Goal: Task Accomplishment & Management: Manage account settings

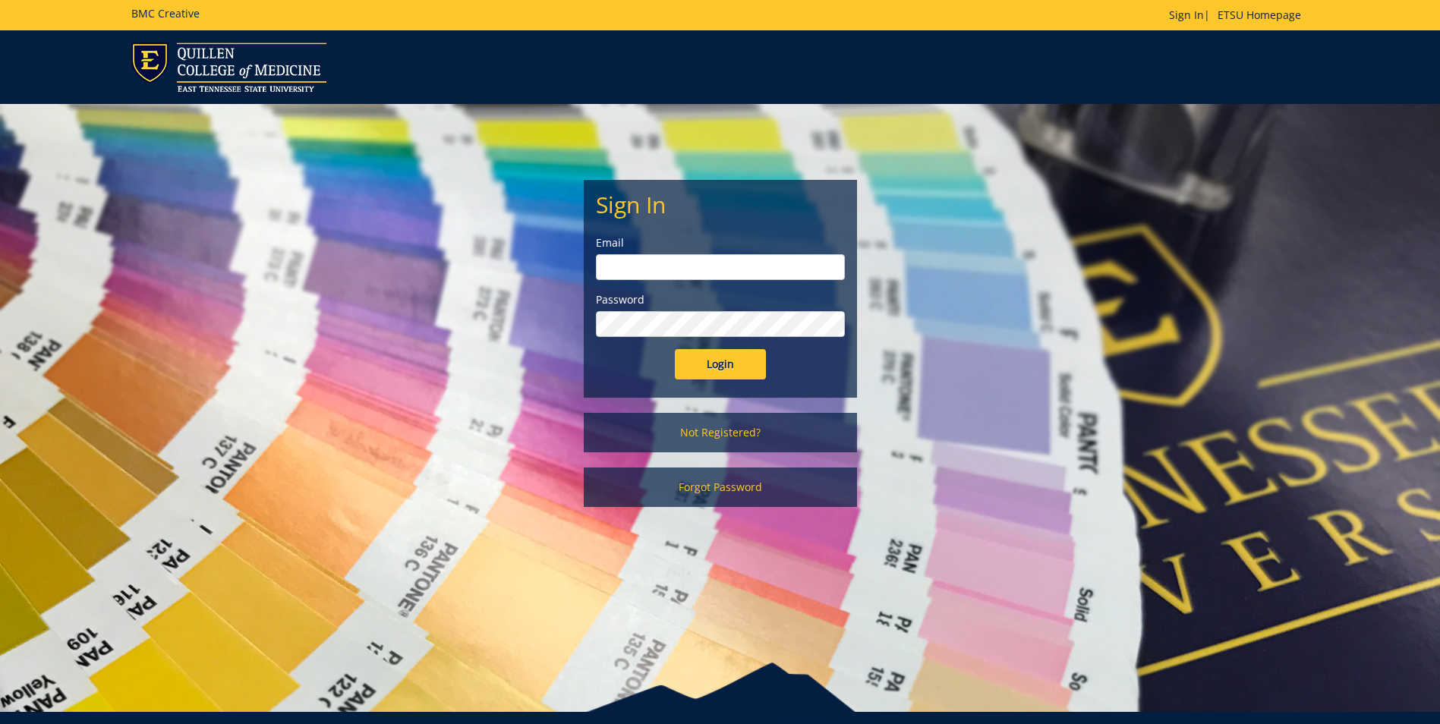
type input "[EMAIL_ADDRESS][DOMAIN_NAME]"
click at [717, 364] on input "Login" at bounding box center [720, 364] width 91 height 30
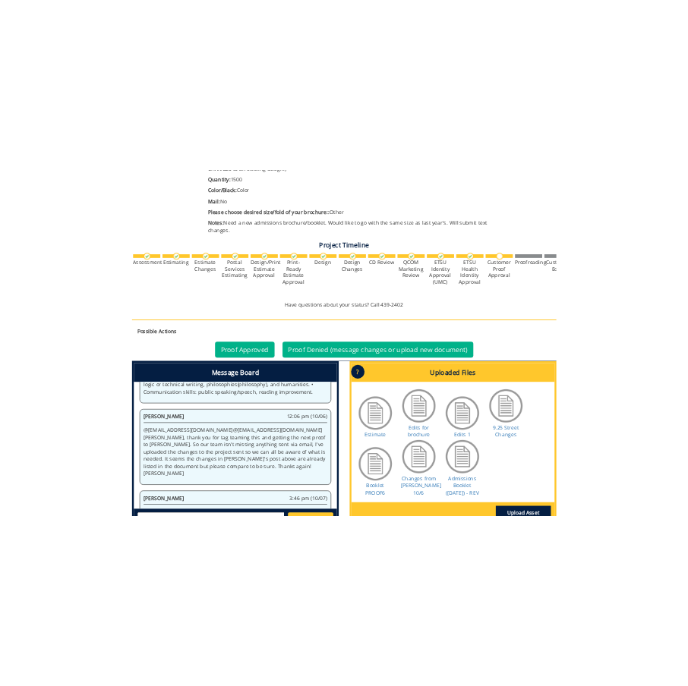
scroll to position [455, 0]
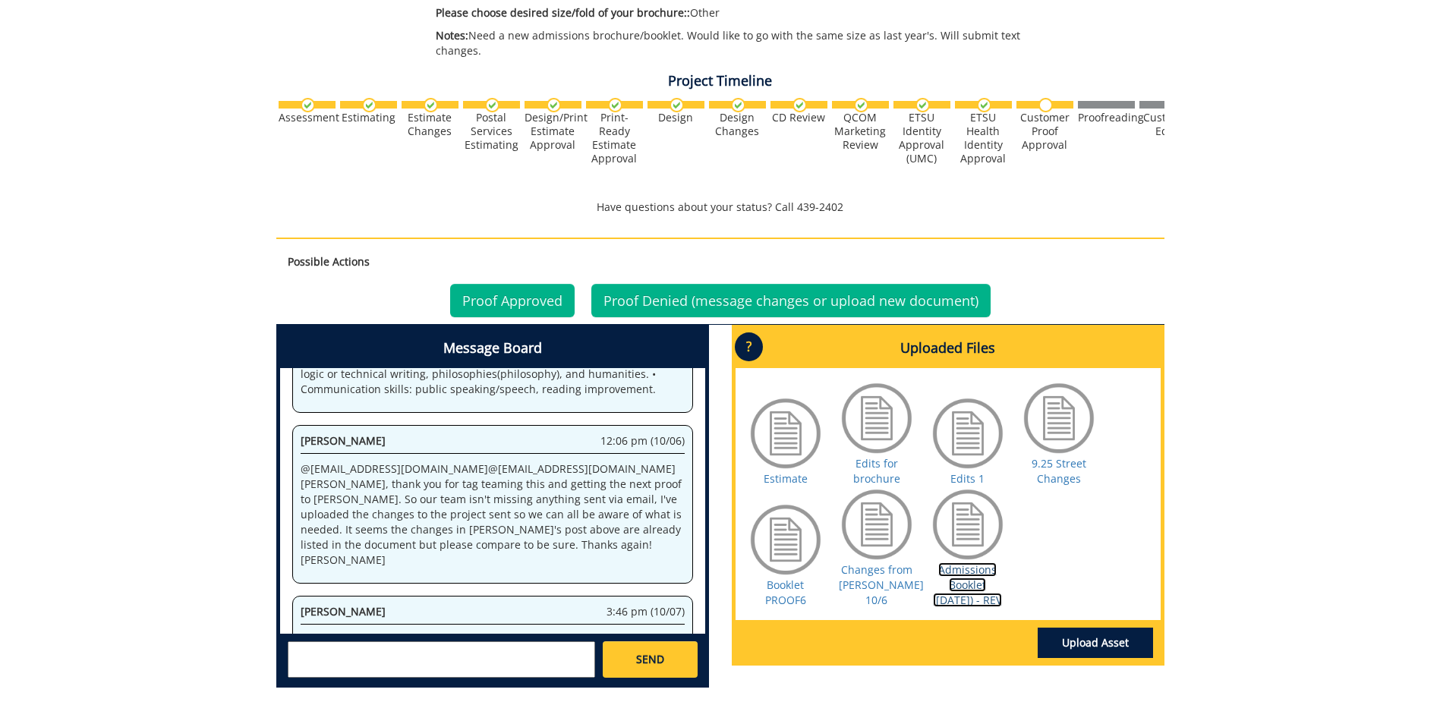
click at [970, 582] on link "Admissions Booklet (10-7-25) - REV" at bounding box center [967, 584] width 69 height 45
click at [874, 591] on link "Changes from [PERSON_NAME] 10/6" at bounding box center [881, 584] width 85 height 45
click at [950, 593] on link "Admissions Booklet (10-7-25) - REV" at bounding box center [967, 584] width 69 height 45
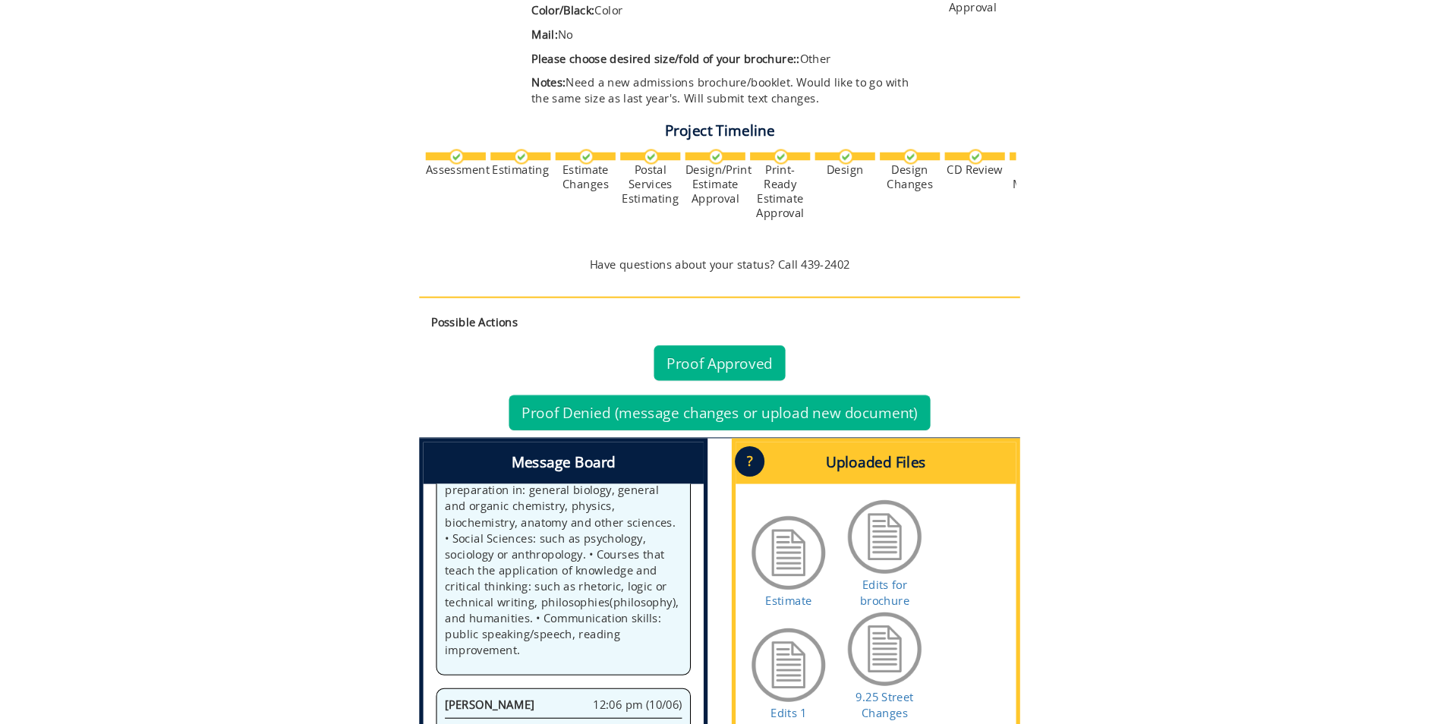
scroll to position [2543, 0]
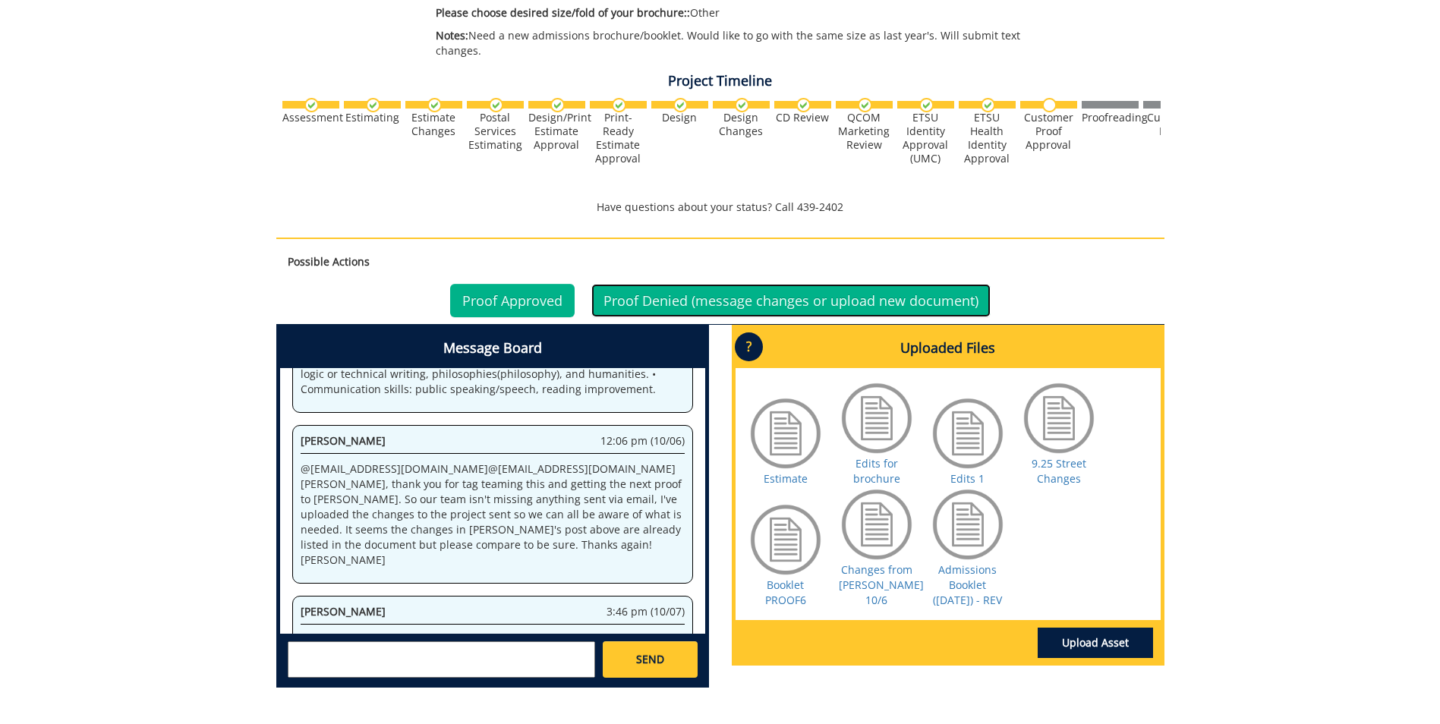
click at [675, 304] on link "Proof Denied (message changes or upload new document)" at bounding box center [790, 300] width 399 height 33
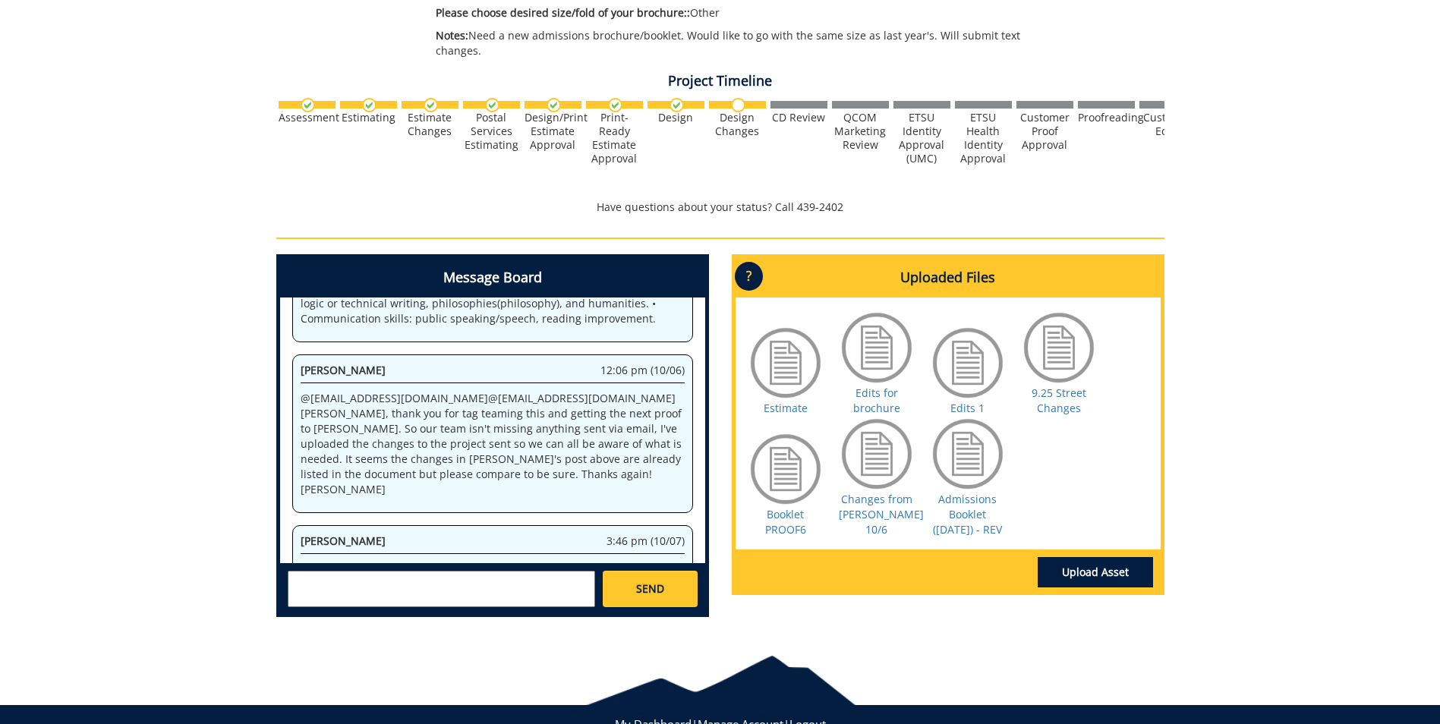
scroll to position [508, 0]
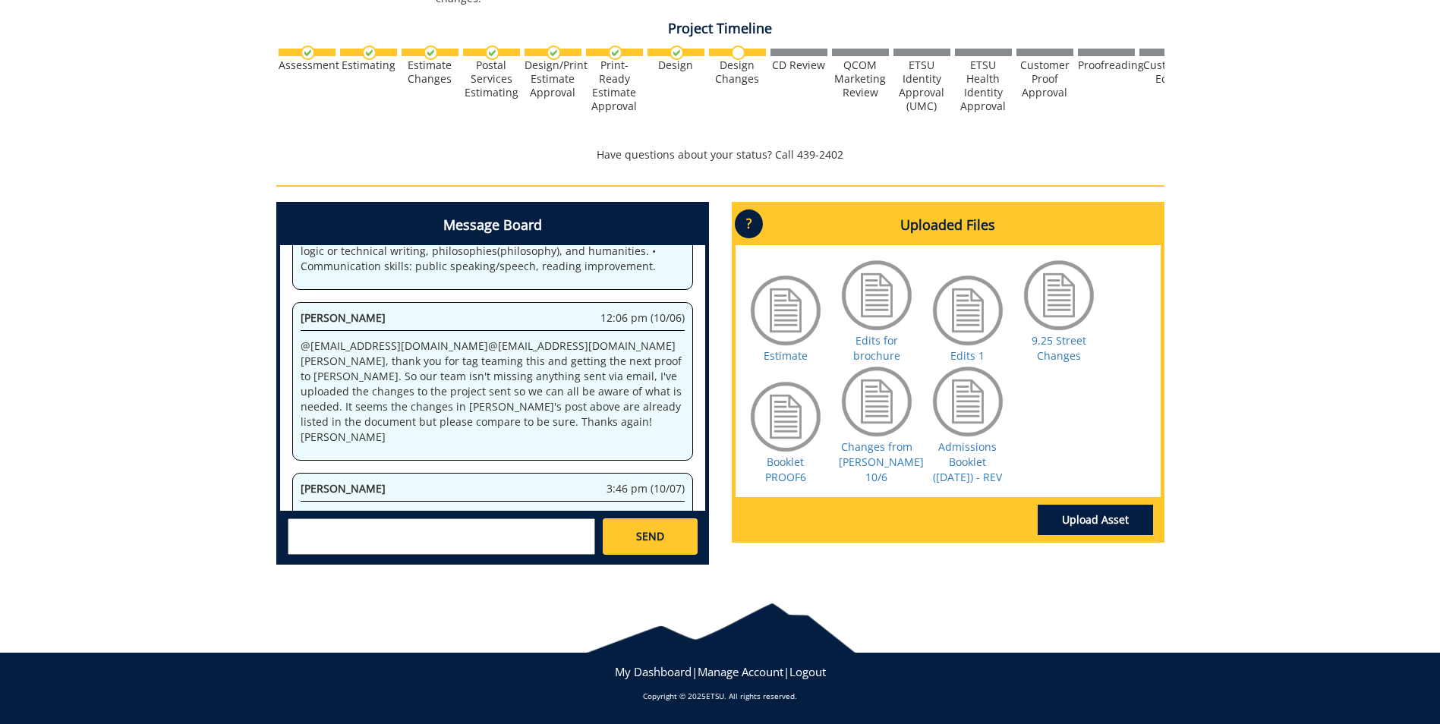
click at [309, 531] on textarea at bounding box center [441, 536] width 307 height 36
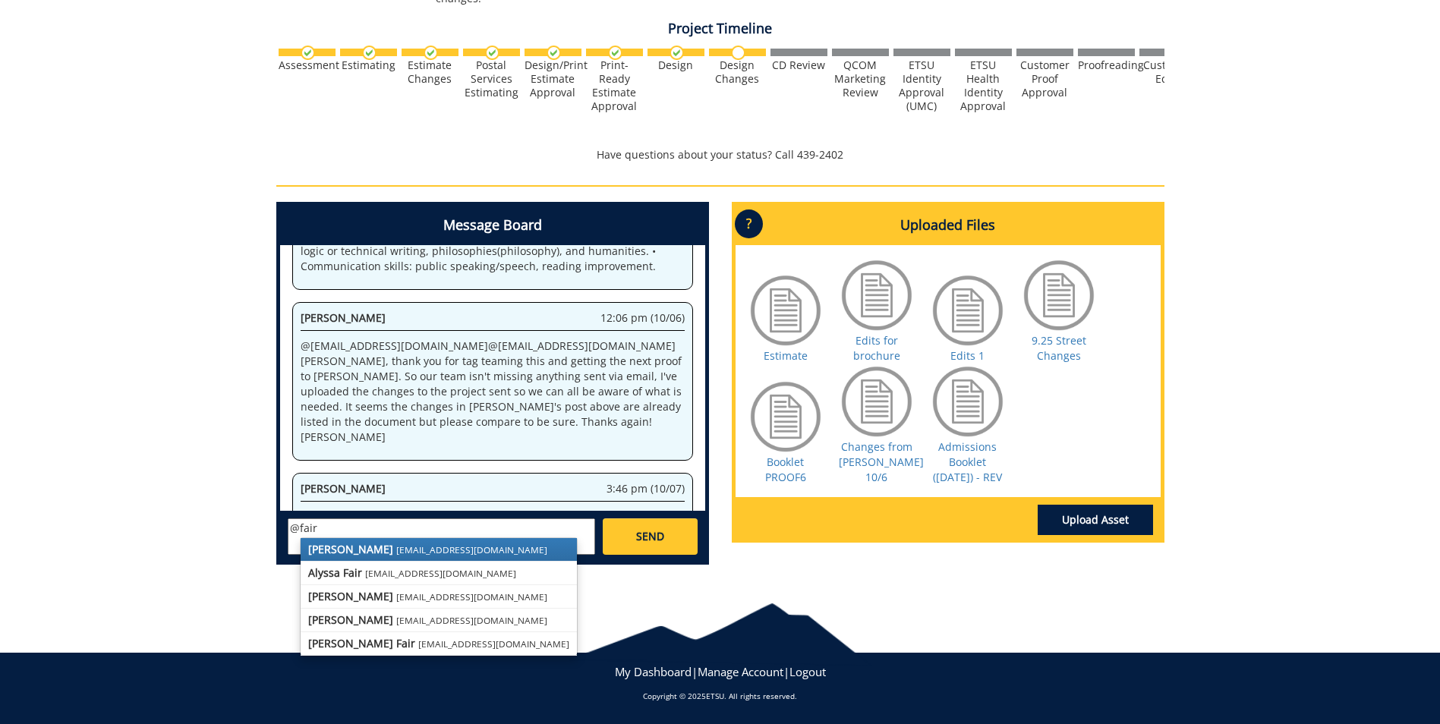
click at [338, 553] on strong "[PERSON_NAME]" at bounding box center [350, 549] width 85 height 14
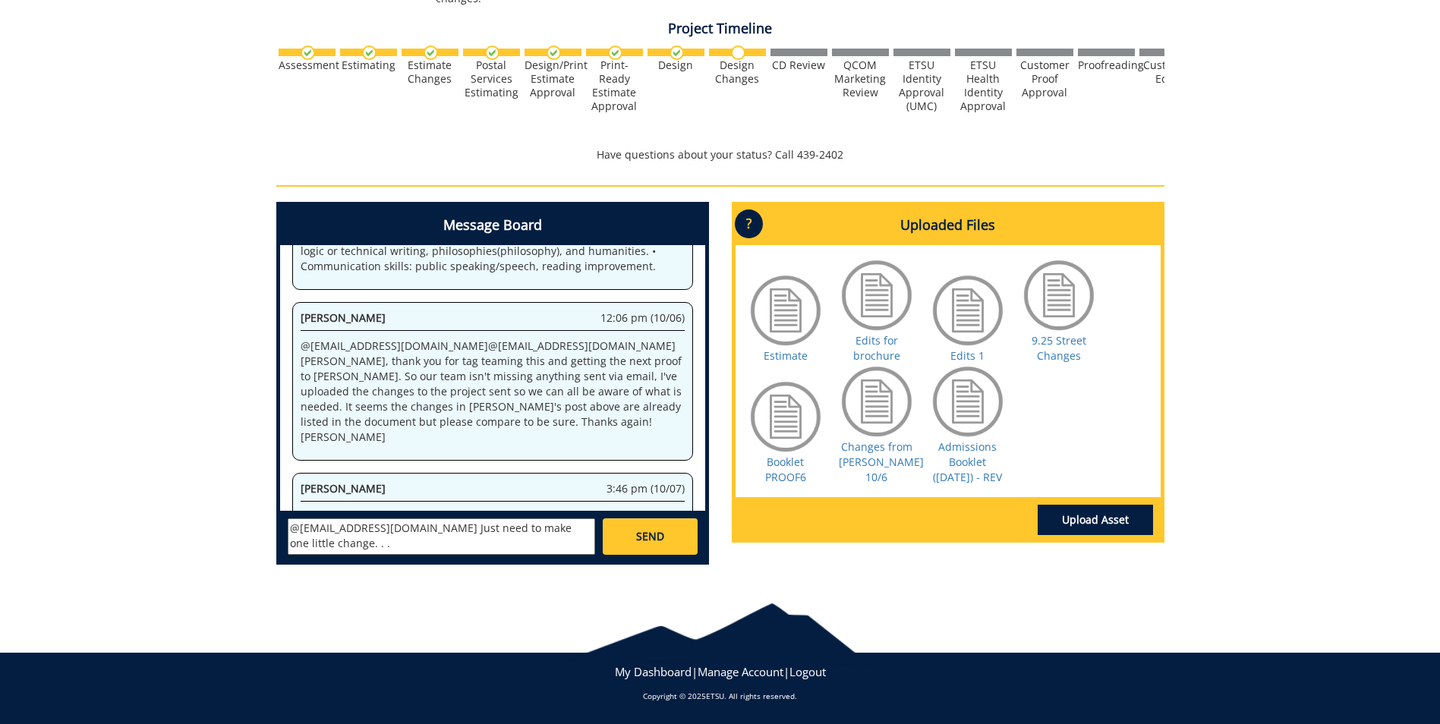
paste textarea "I am happy to announce the dates for our Fall Health Professions Fair. This yea…"
type textarea "@fair@mail.etsu.edu Just need to make one little change. . . I am happy to anno…"
drag, startPoint x: 402, startPoint y: 540, endPoint x: 288, endPoint y: 532, distance: 114.8
click at [288, 532] on textarea at bounding box center [441, 536] width 307 height 36
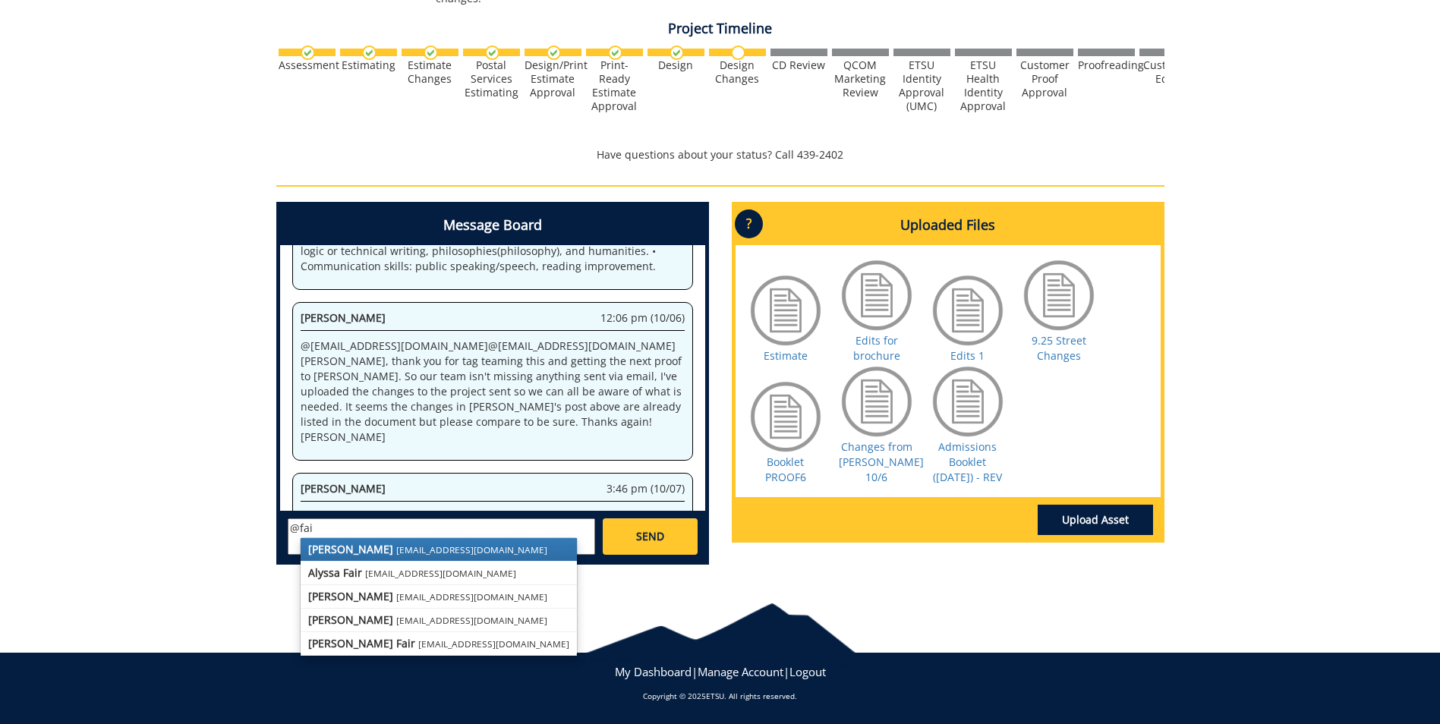
click at [320, 551] on strong "[PERSON_NAME]" at bounding box center [350, 549] width 85 height 14
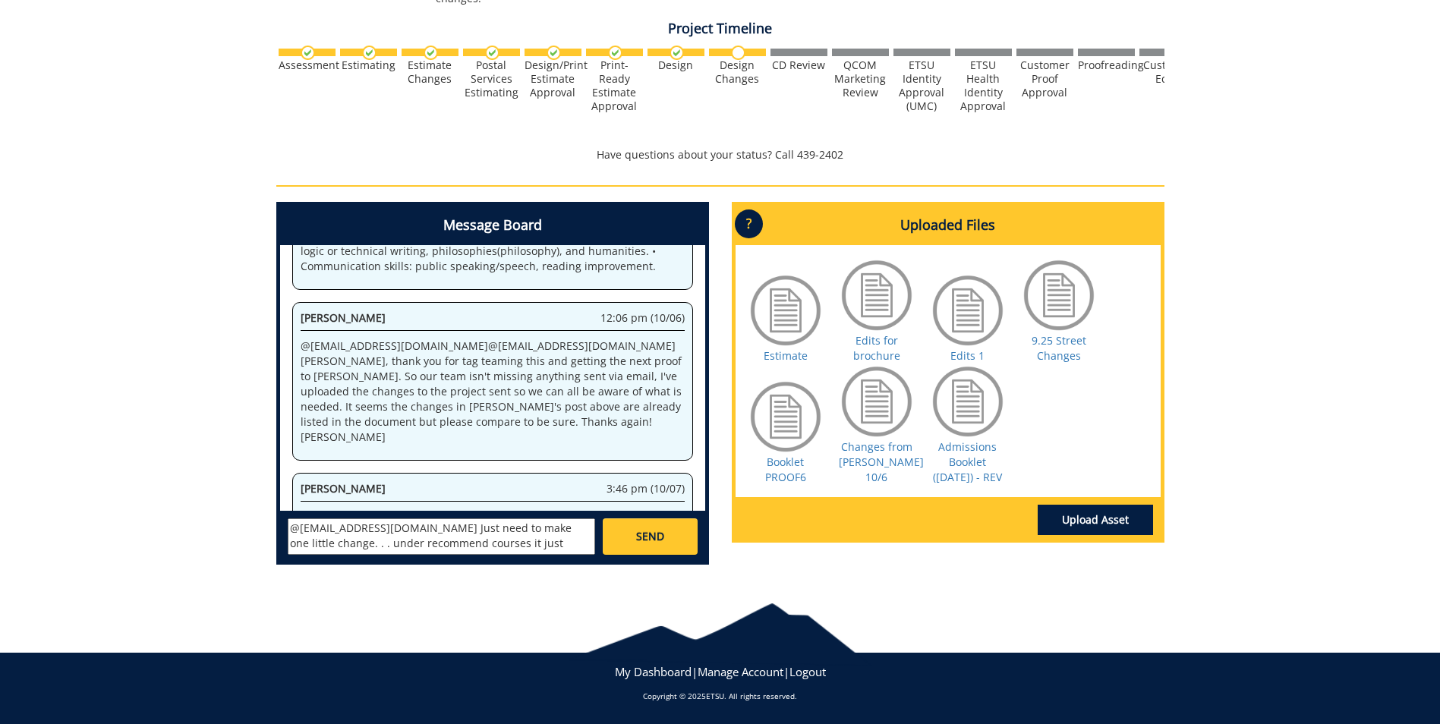
scroll to position [12, 0]
type textarea "@[EMAIL_ADDRESS][DOMAIN_NAME] Just need to make one little change. . . under re…"
click at [645, 543] on span "SEND" at bounding box center [650, 536] width 28 height 15
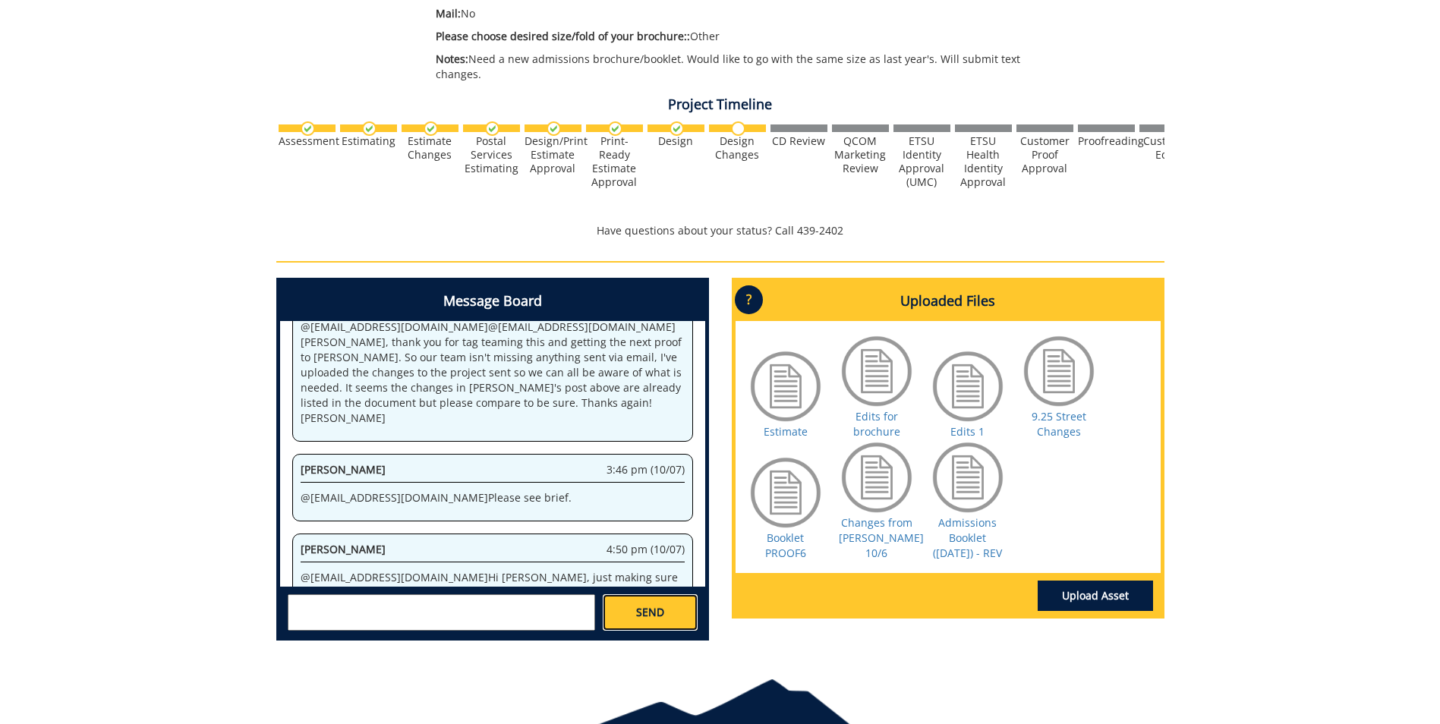
scroll to position [8421, 0]
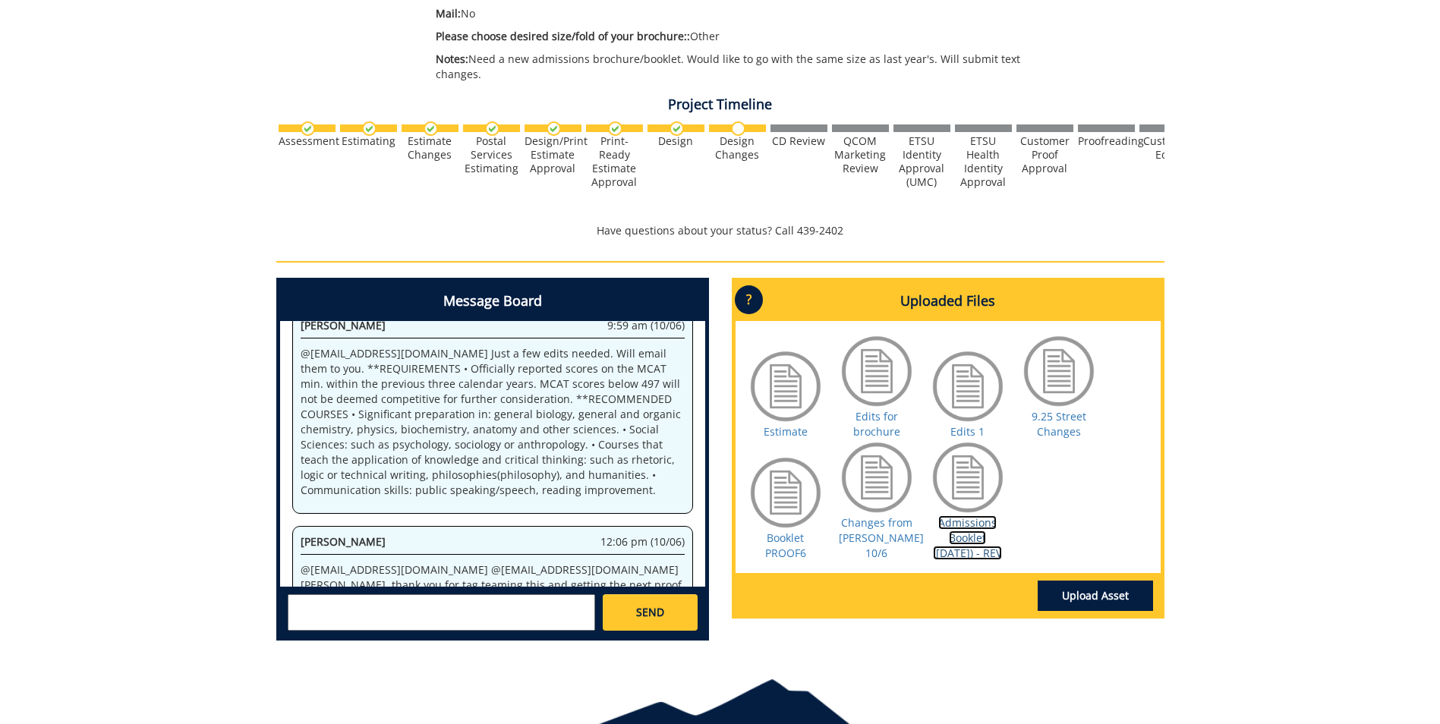
click at [952, 521] on link "Admissions Booklet (10-7-25) - REV" at bounding box center [967, 537] width 69 height 45
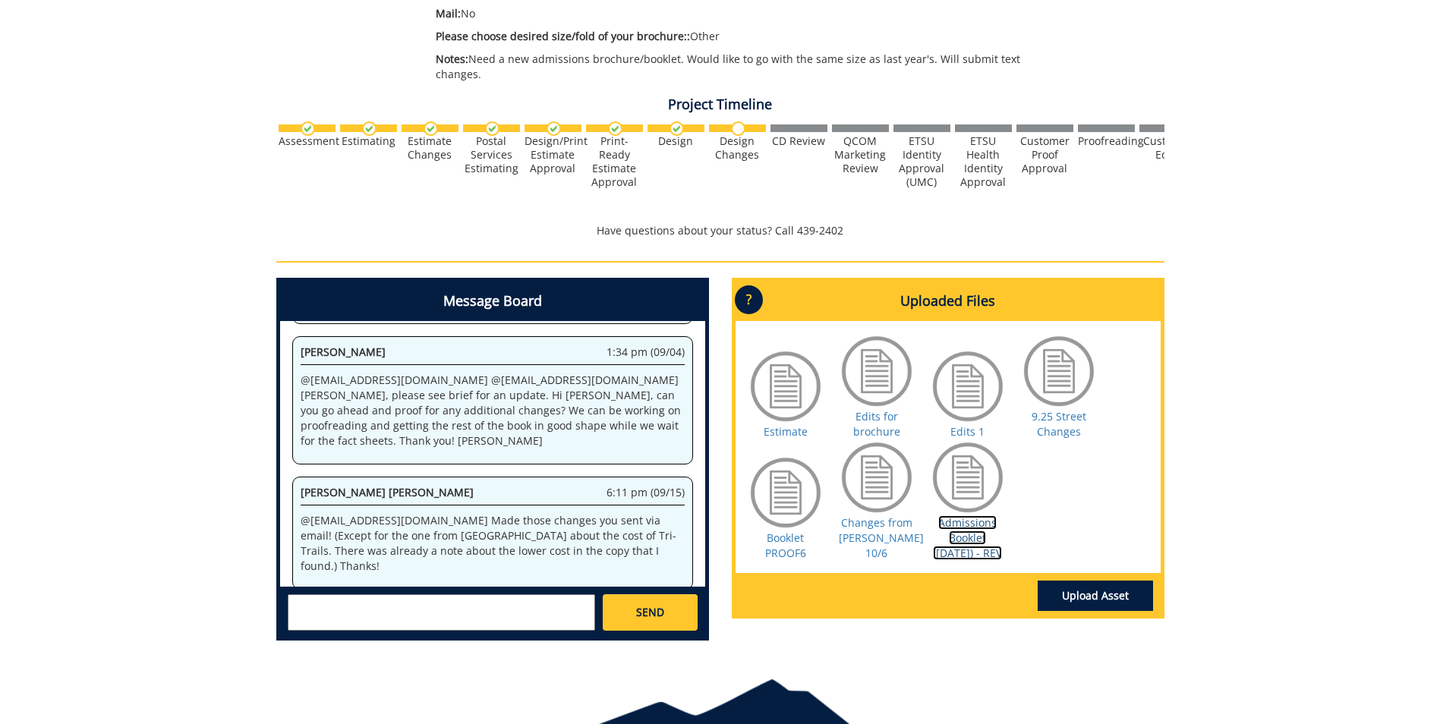
scroll to position [31552, 0]
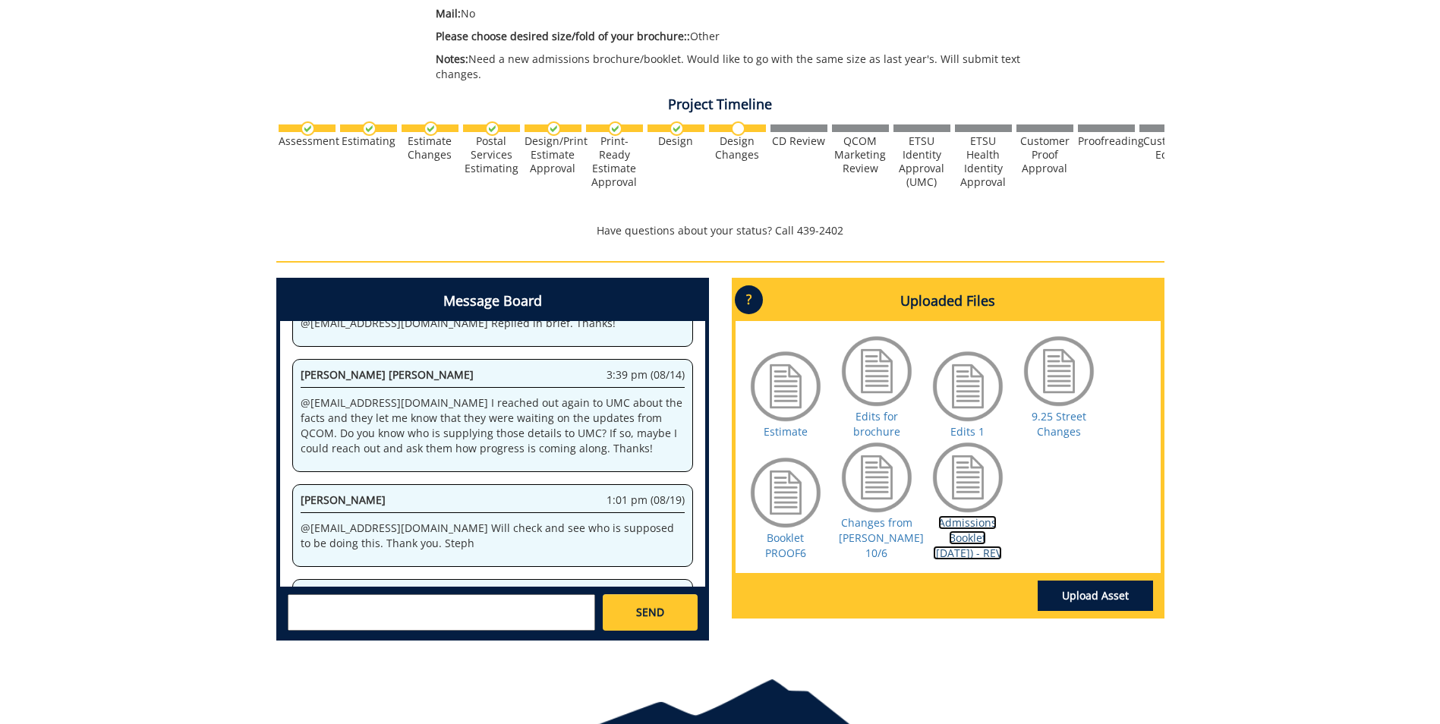
click at [961, 535] on link "Admissions Booklet (10-7-25) - REV" at bounding box center [967, 537] width 69 height 45
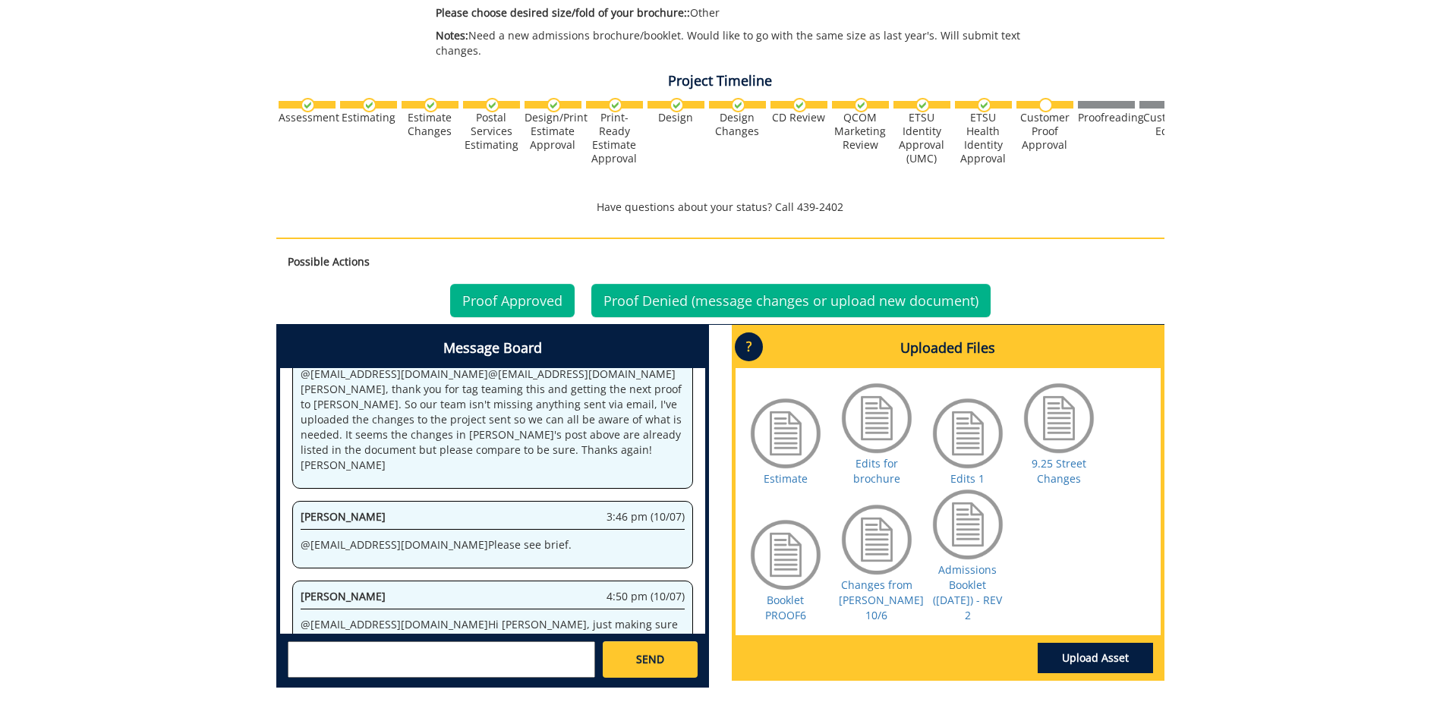
scroll to position [531, 0]
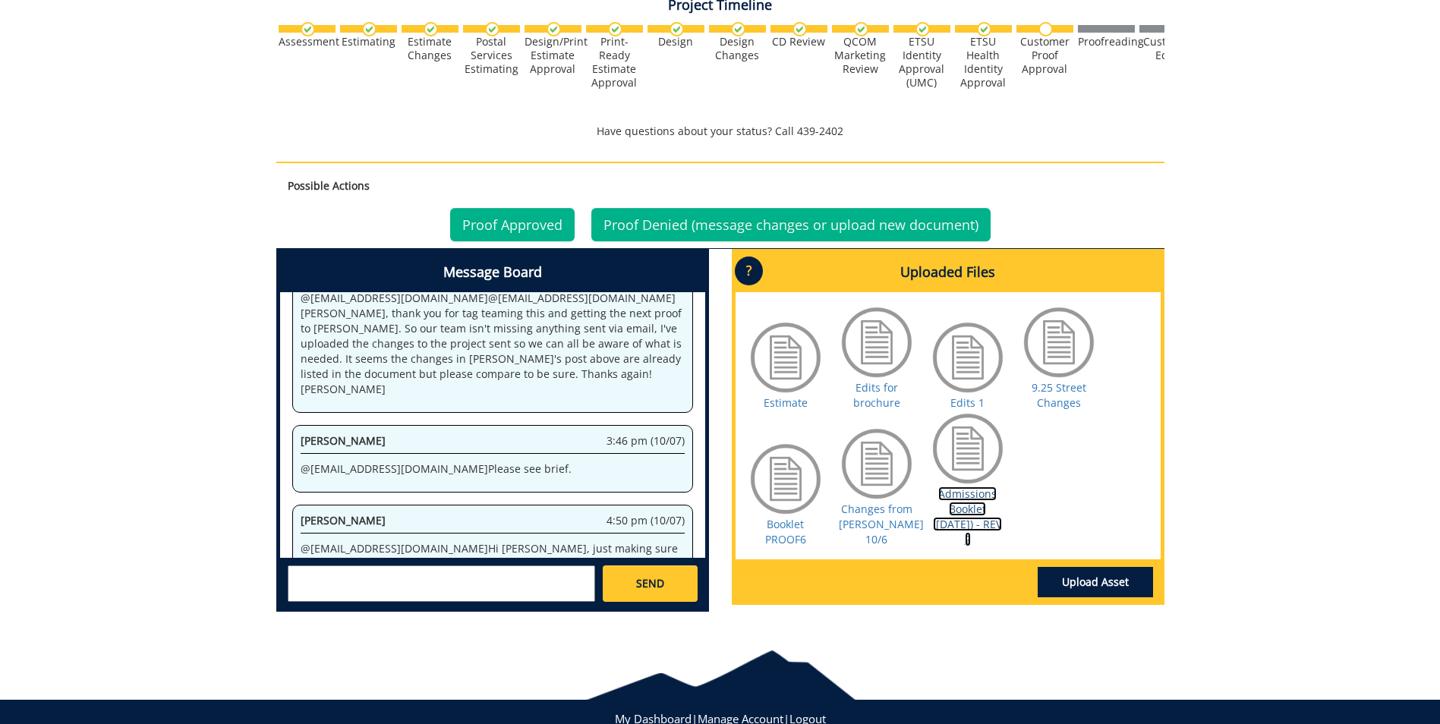
click at [970, 505] on link "Admissions Booklet ([DATE]) - REV 2" at bounding box center [967, 516] width 69 height 60
click at [524, 225] on link "Proof Approved" at bounding box center [512, 224] width 124 height 33
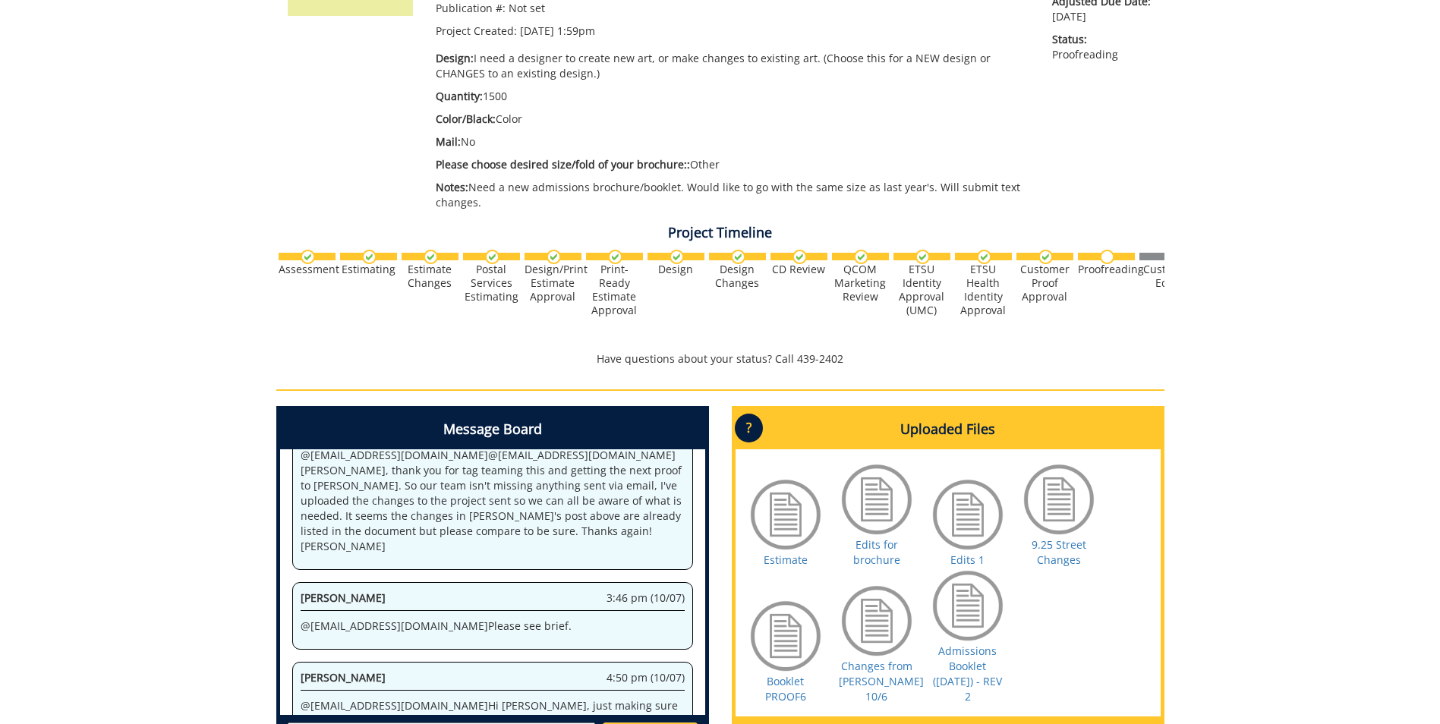
scroll to position [379, 0]
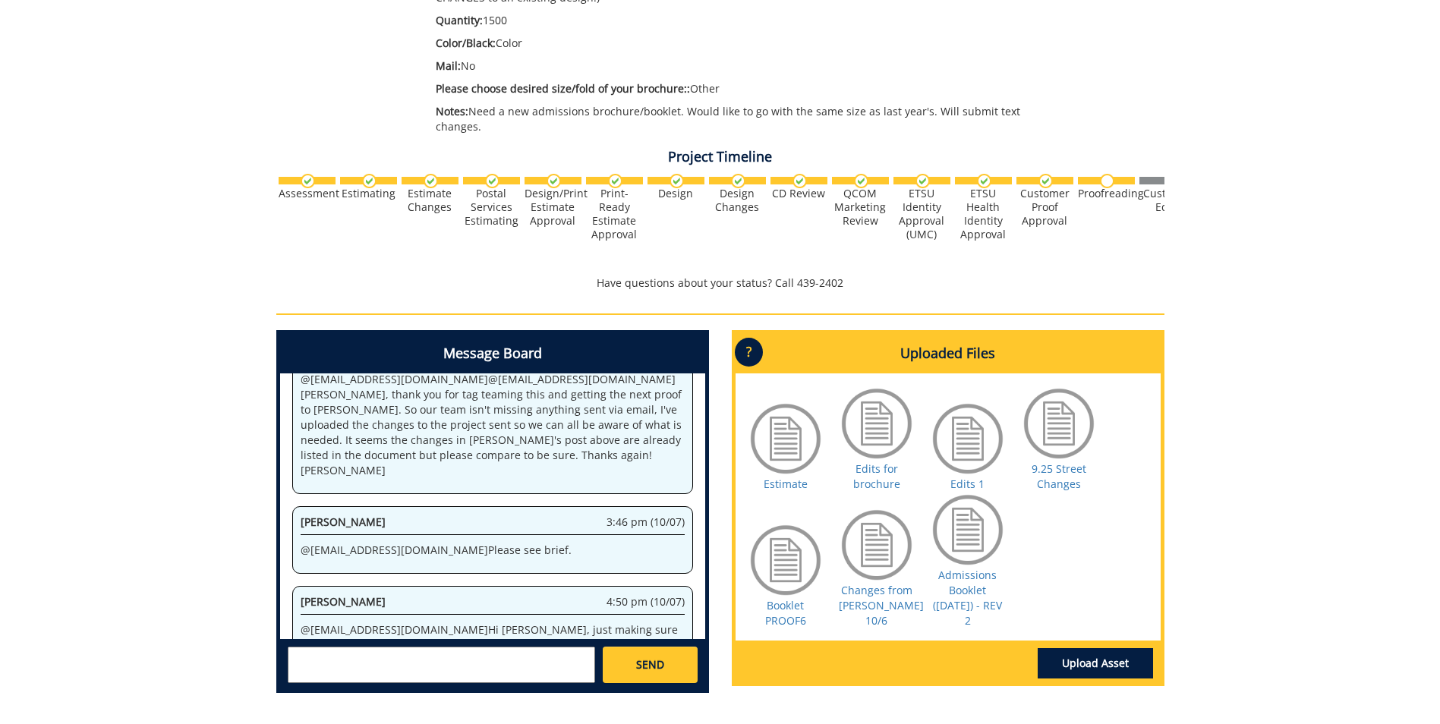
click at [307, 659] on textarea at bounding box center [441, 665] width 307 height 36
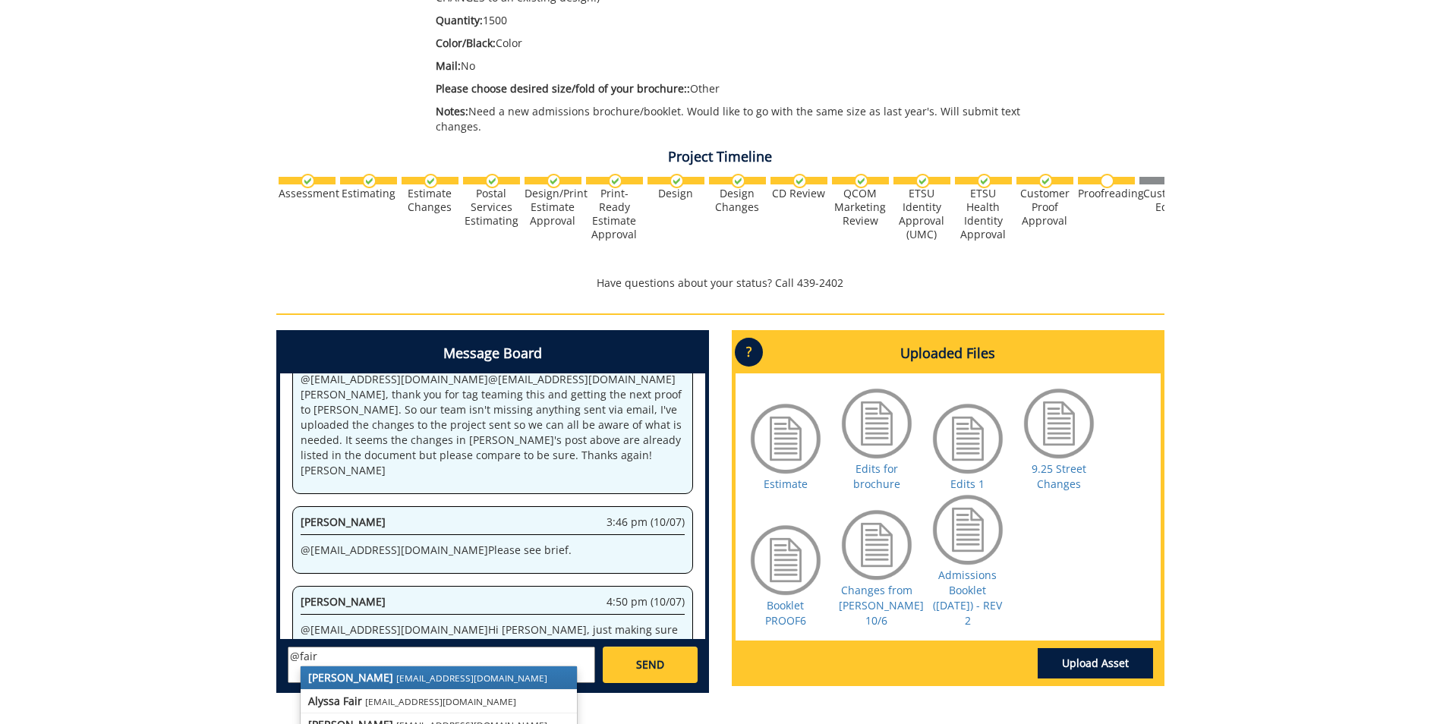
click at [396, 673] on small "[EMAIL_ADDRESS][DOMAIN_NAME]" at bounding box center [471, 678] width 151 height 12
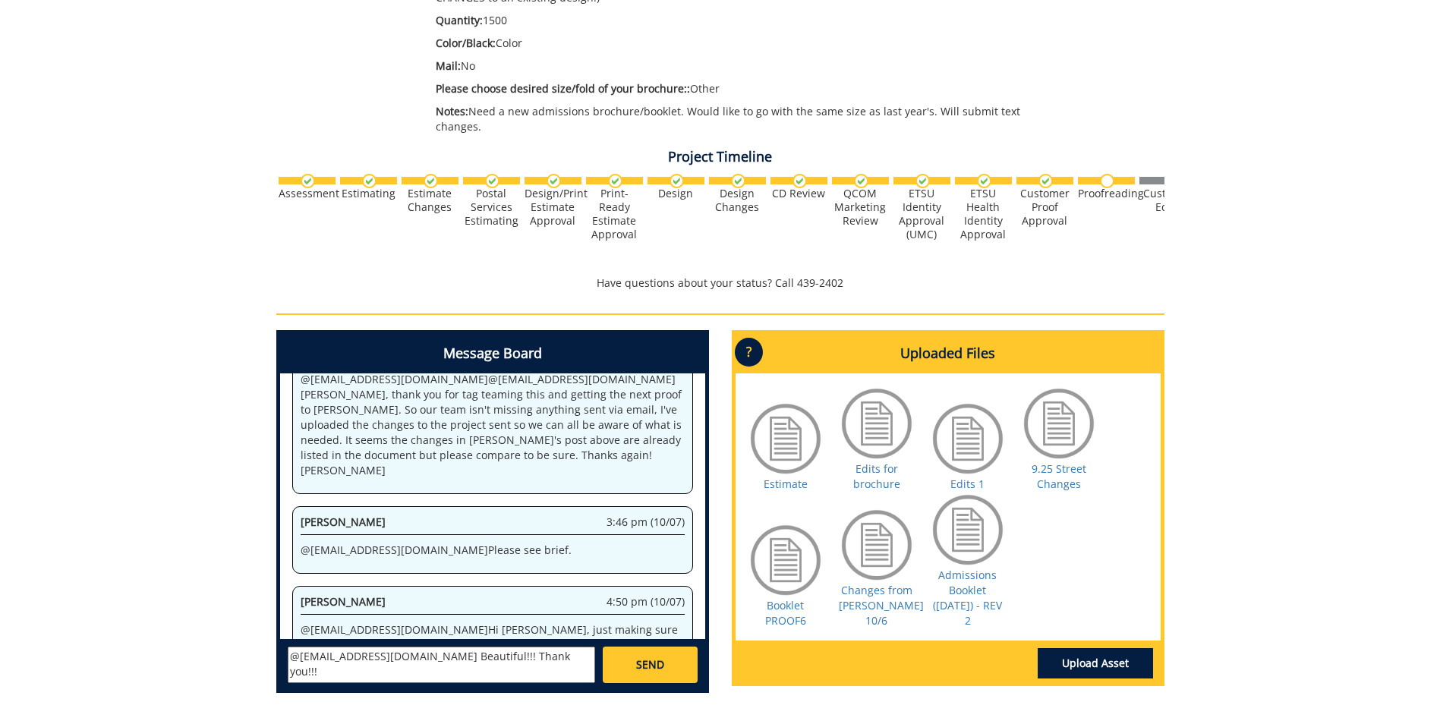
type textarea "@[EMAIL_ADDRESS][DOMAIN_NAME] Beautiful!!! Thank you!!!"
click at [659, 662] on span "SEND" at bounding box center [650, 664] width 28 height 15
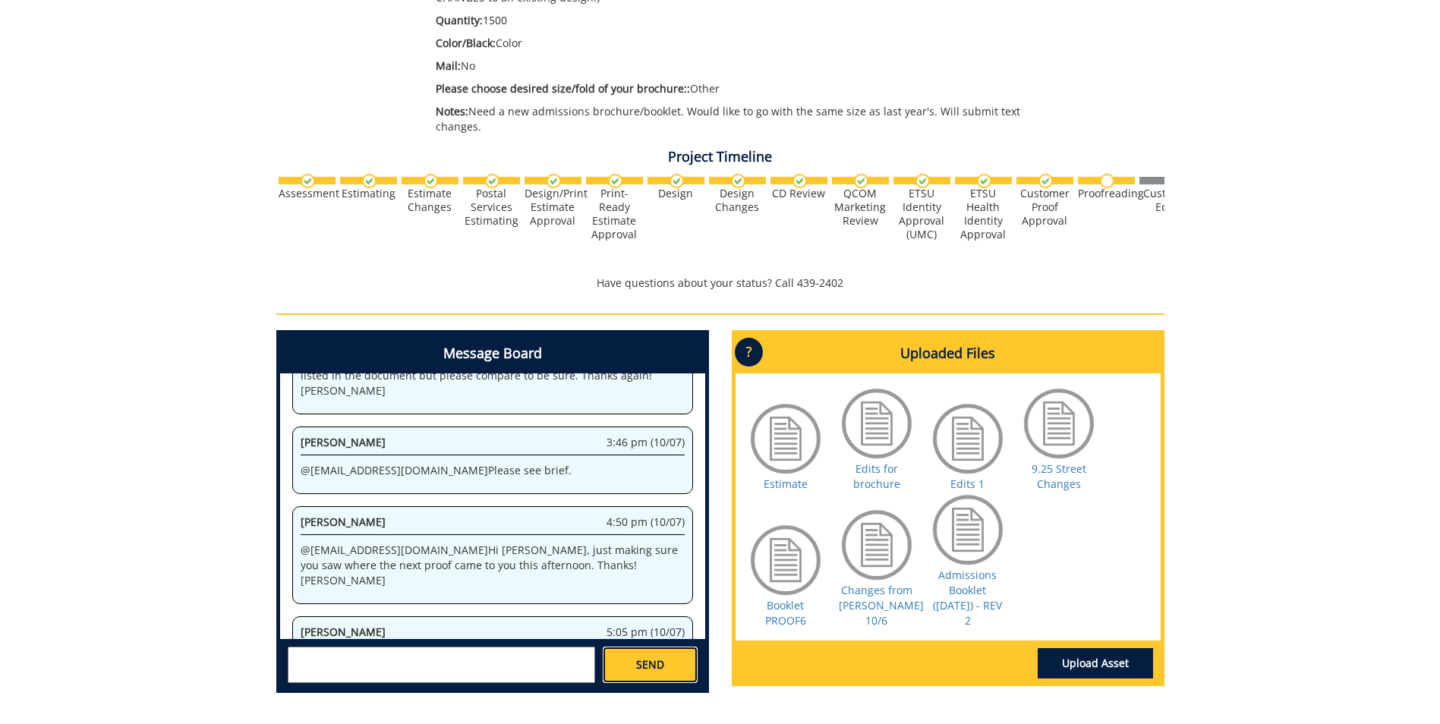
scroll to position [8660, 0]
